Goal: Find specific page/section: Find specific page/section

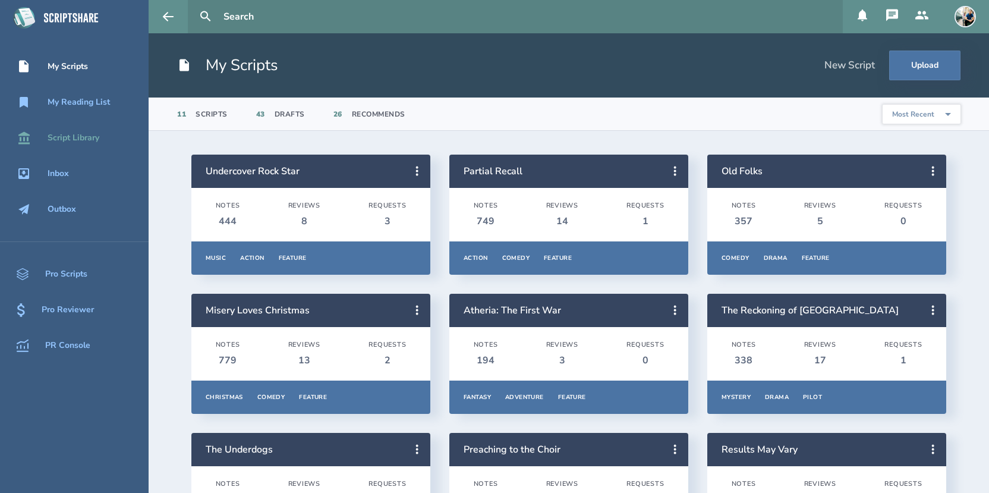
click at [91, 136] on div "Script Library" at bounding box center [74, 138] width 52 height 10
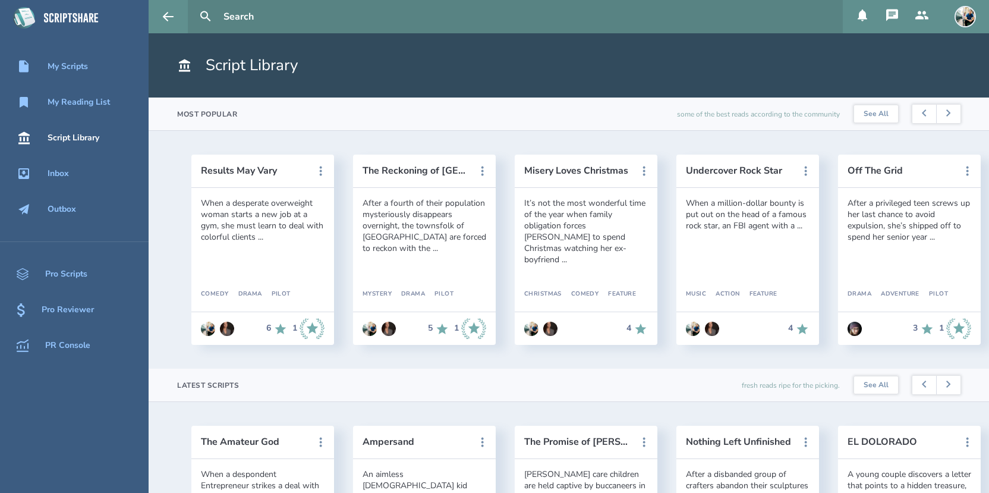
click at [309, 12] on input "text" at bounding box center [528, 16] width 619 height 33
click at [193, 4] on button at bounding box center [206, 17] width 26 height 26
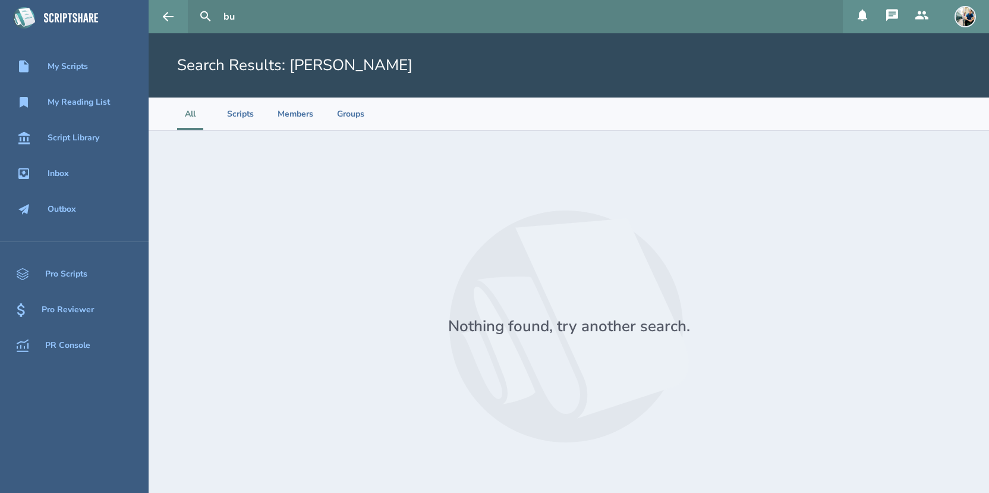
type input "b"
type input "[PERSON_NAME]"
click at [193, 4] on button at bounding box center [206, 17] width 26 height 26
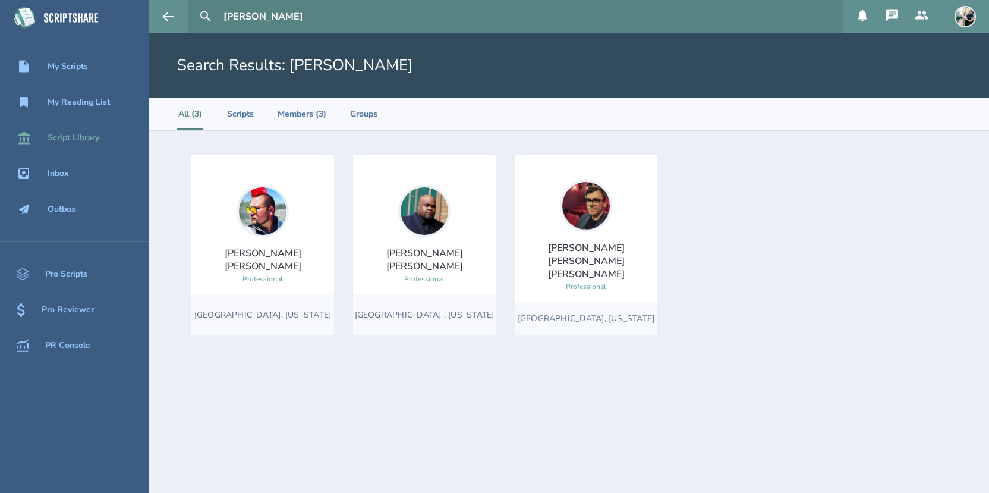
click at [94, 138] on div "Script Library" at bounding box center [74, 138] width 52 height 10
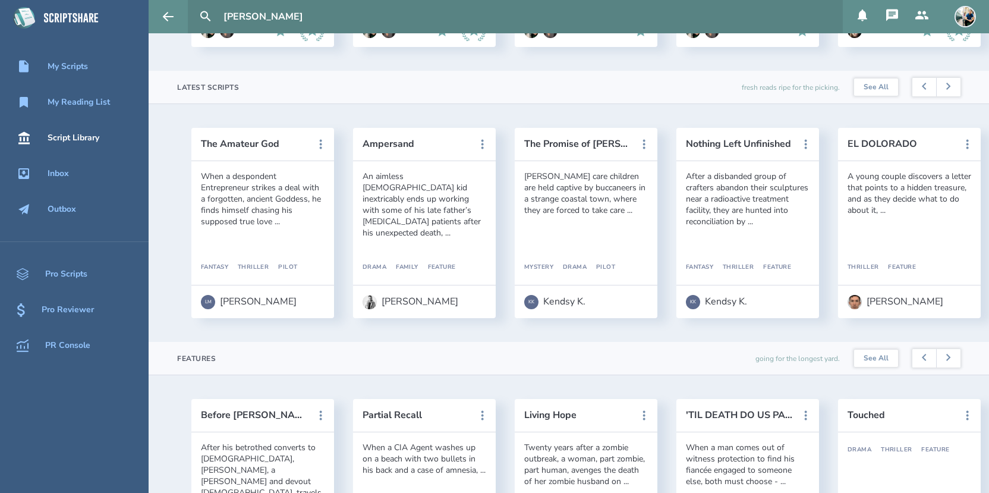
click at [276, 15] on input "[PERSON_NAME]" at bounding box center [528, 16] width 619 height 33
